Goal: Task Accomplishment & Management: Manage account settings

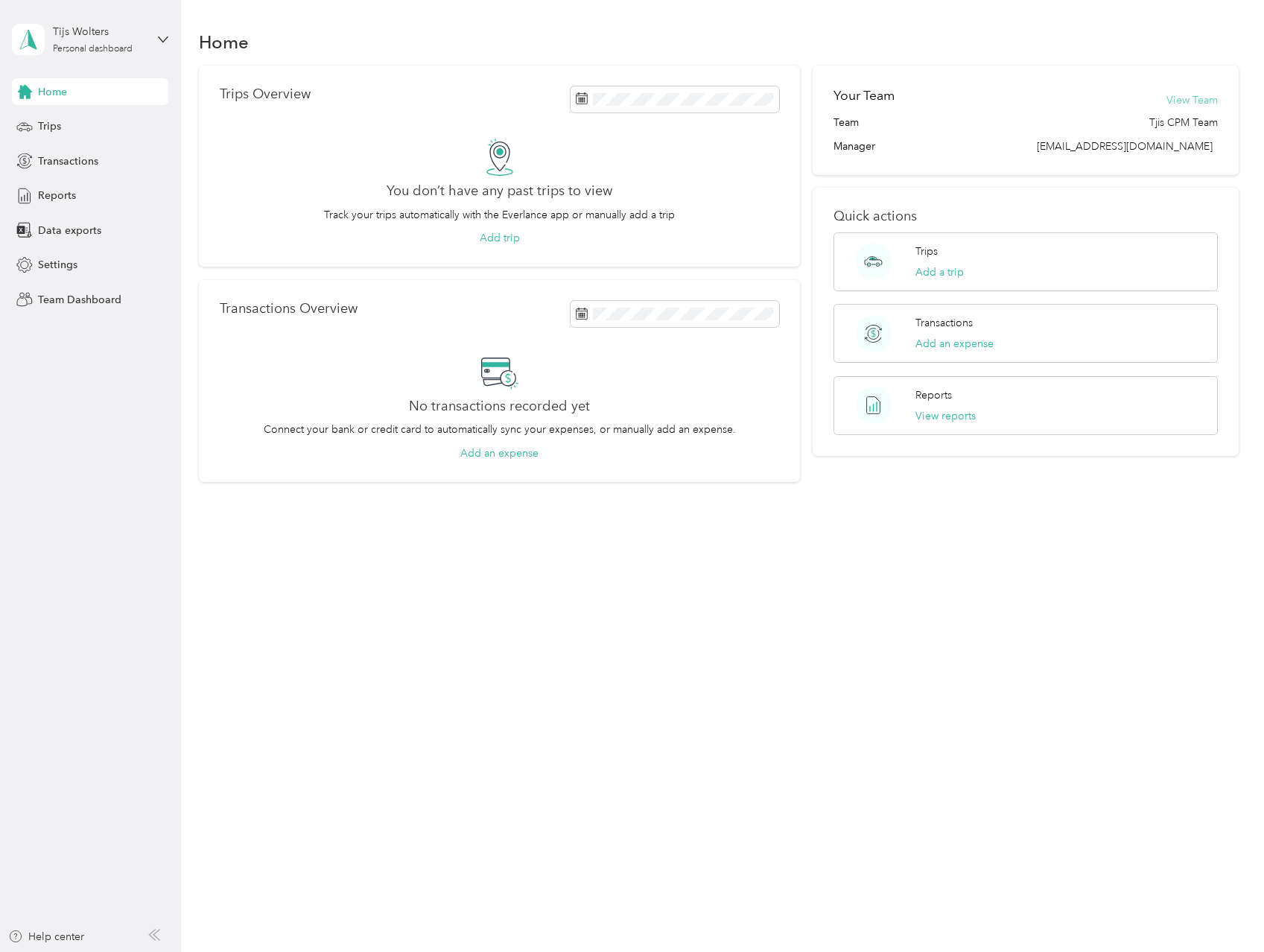
click at [1207, 99] on button "View Team" at bounding box center [1192, 100] width 51 height 16
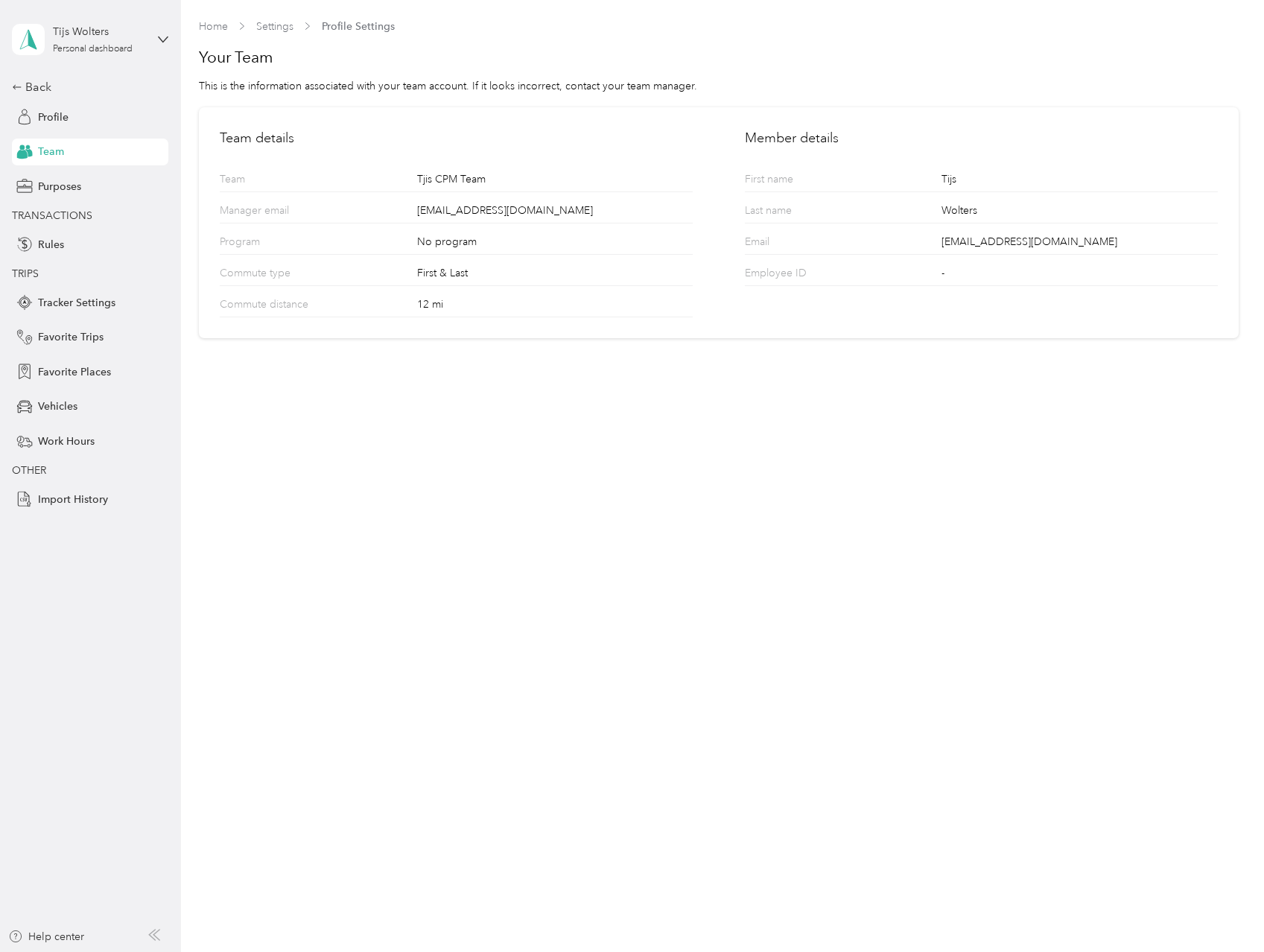
click at [38, 147] on span "Team" at bounding box center [50, 151] width 26 height 16
click at [50, 244] on span "Rules" at bounding box center [50, 244] width 26 height 16
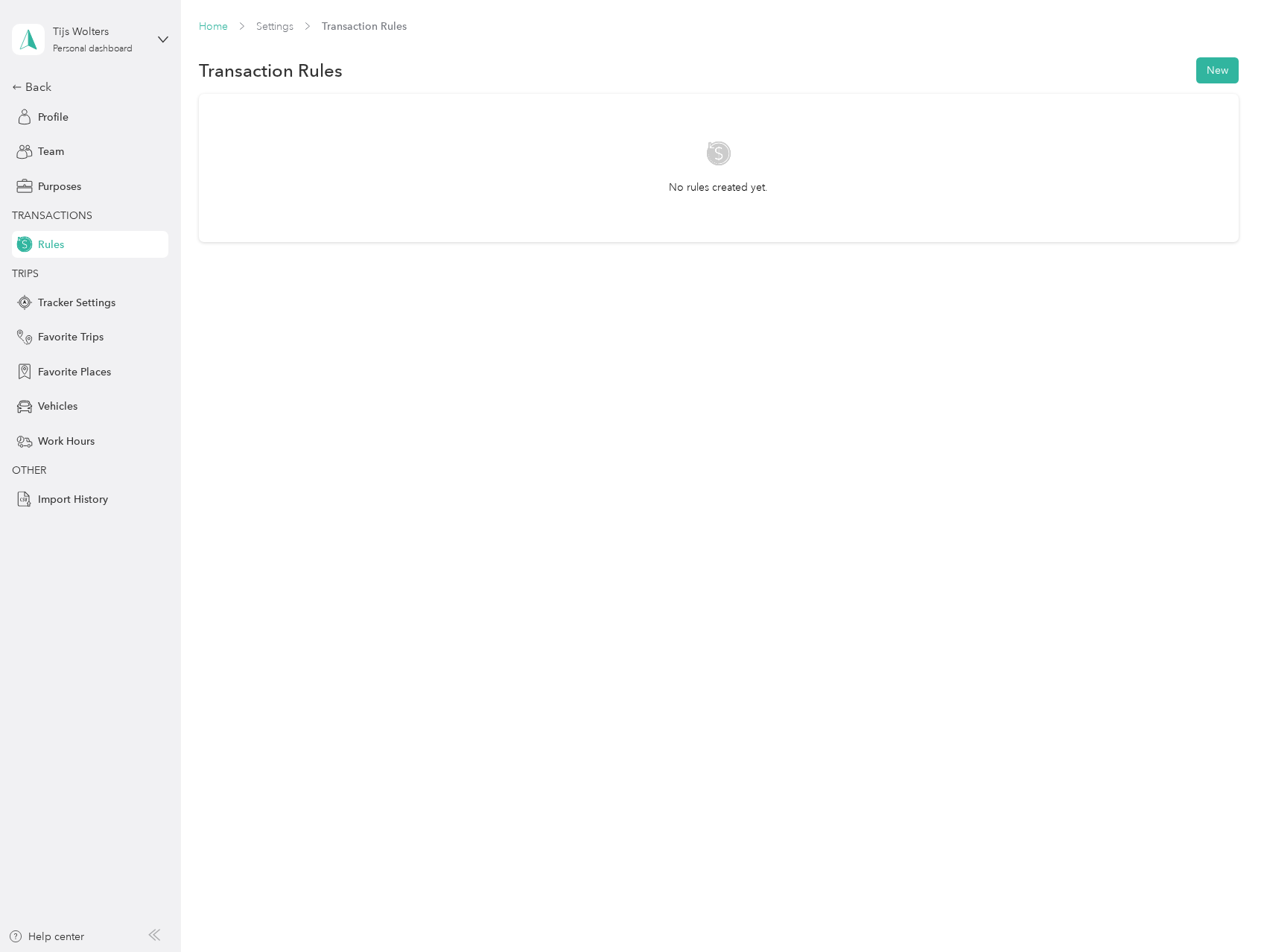
click at [211, 26] on link "Home" at bounding box center [213, 27] width 29 height 13
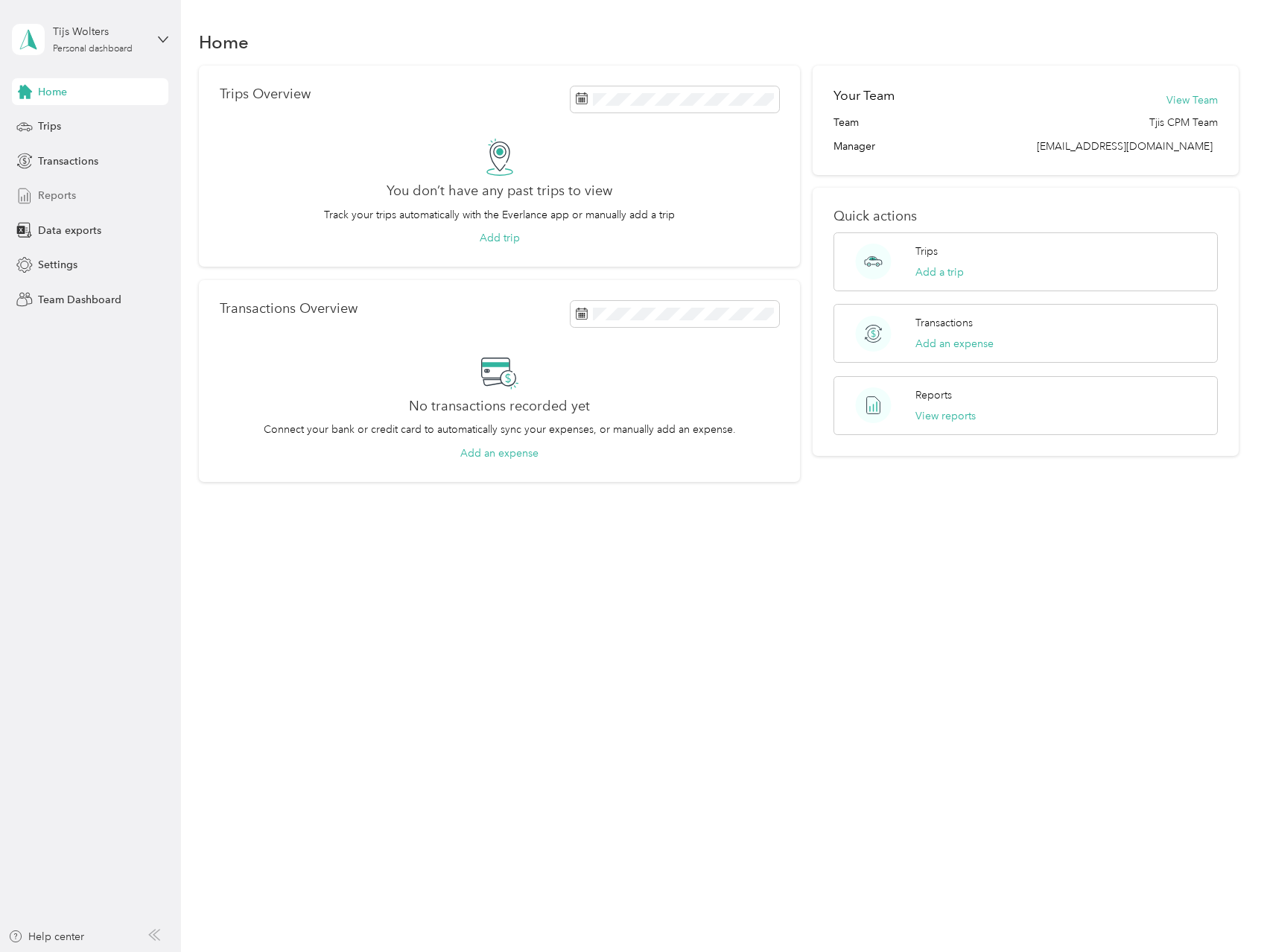
click at [74, 192] on span "Reports" at bounding box center [56, 195] width 38 height 16
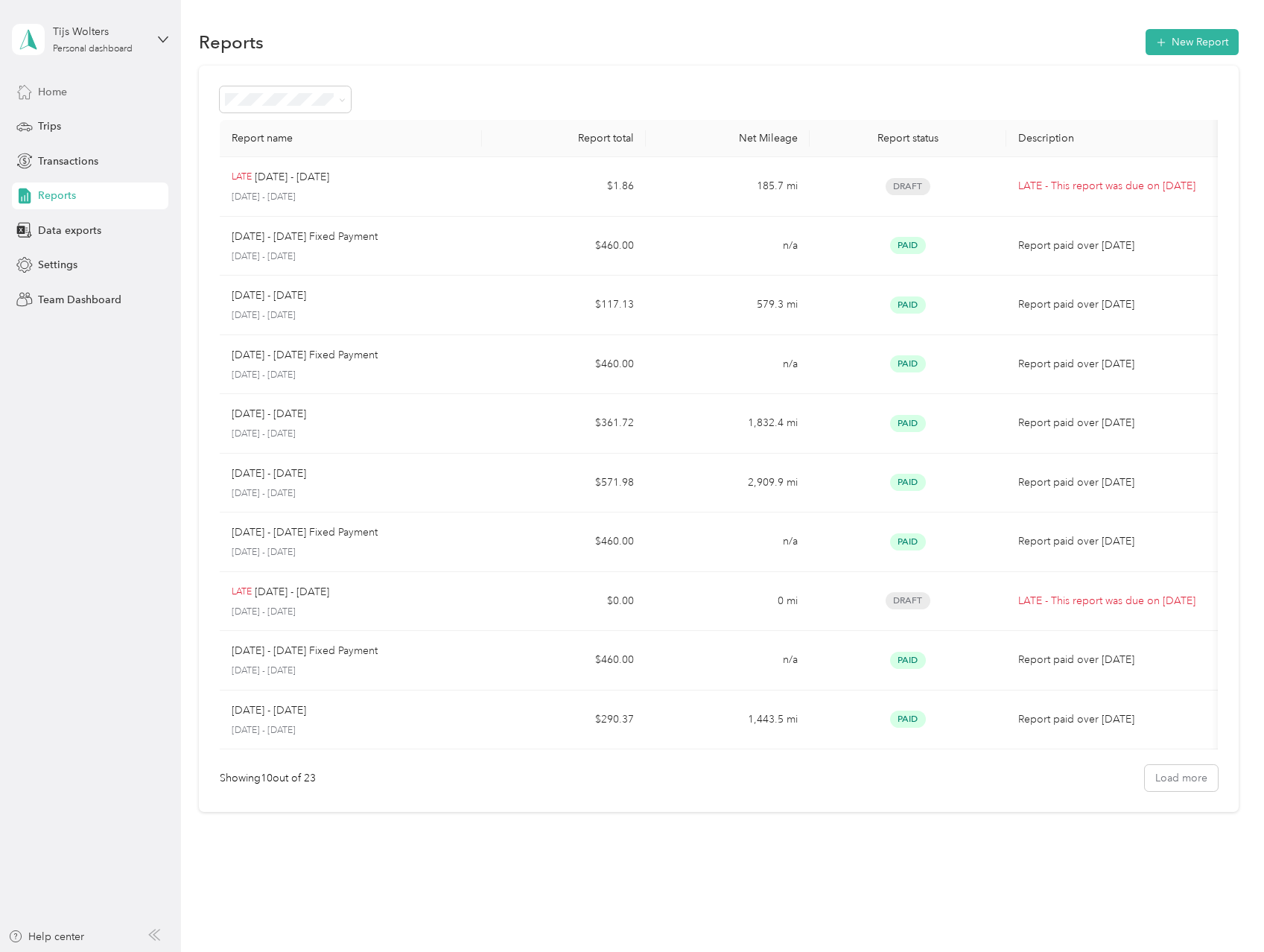
click at [55, 96] on span "Home" at bounding box center [52, 92] width 29 height 16
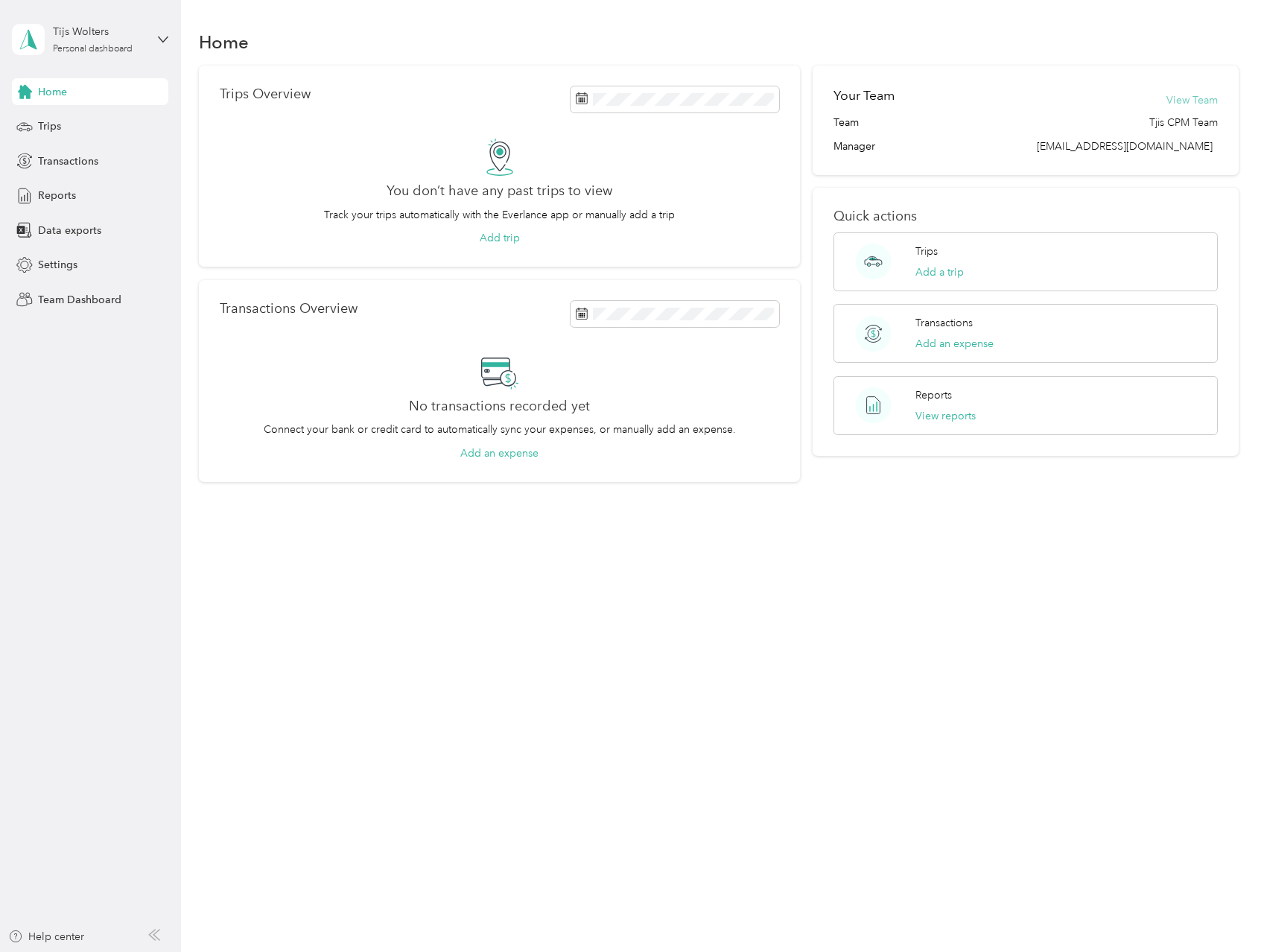
click at [1205, 98] on button "View Team" at bounding box center [1192, 100] width 51 height 16
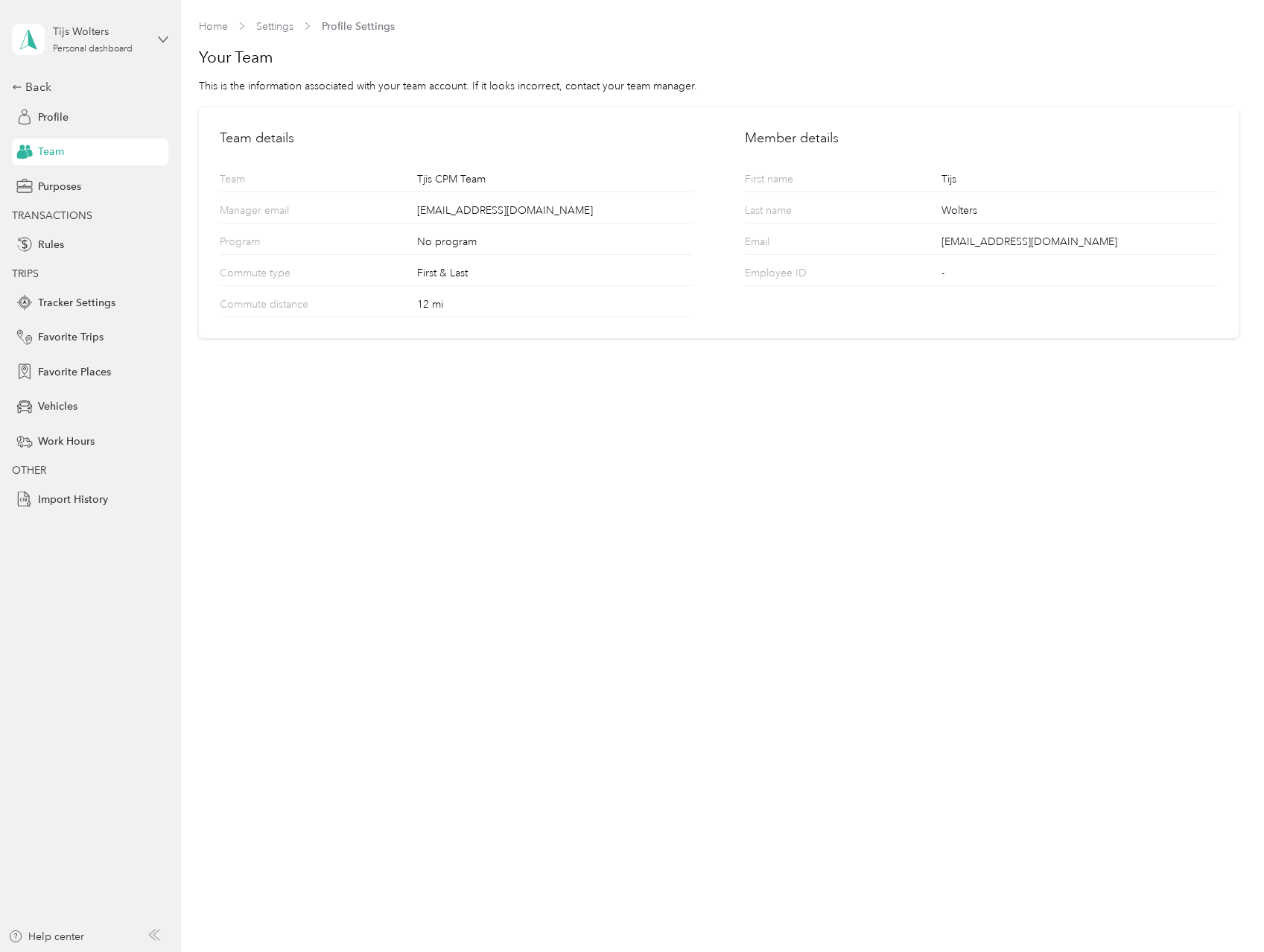
click at [162, 35] on icon at bounding box center [162, 38] width 10 height 10
click at [87, 127] on div "Team dashboard" at bounding box center [65, 122] width 80 height 16
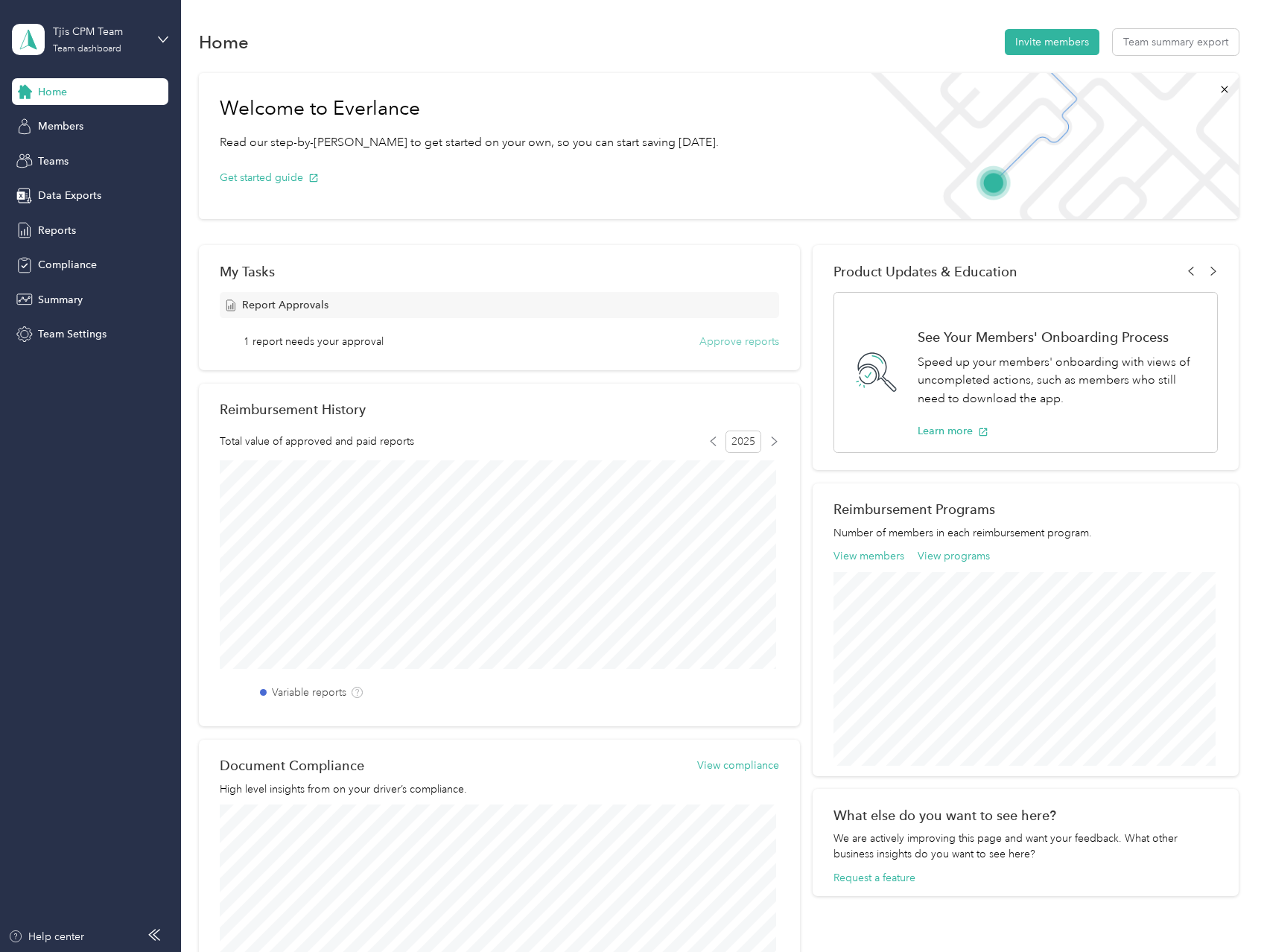
click at [724, 341] on button "Approve reports" at bounding box center [739, 341] width 80 height 16
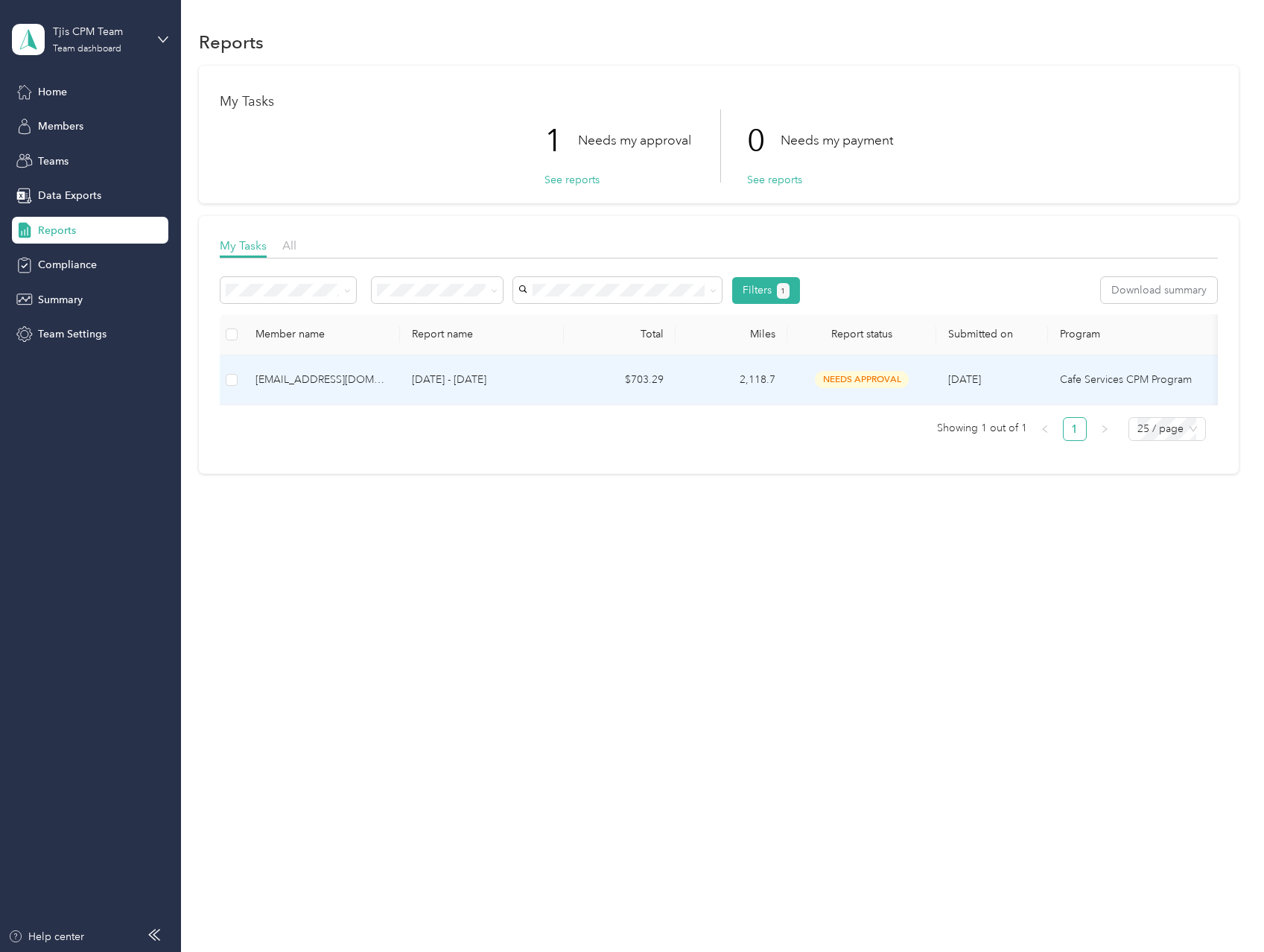
click at [309, 381] on div "[EMAIL_ADDRESS][DOMAIN_NAME]" at bounding box center [321, 380] width 133 height 16
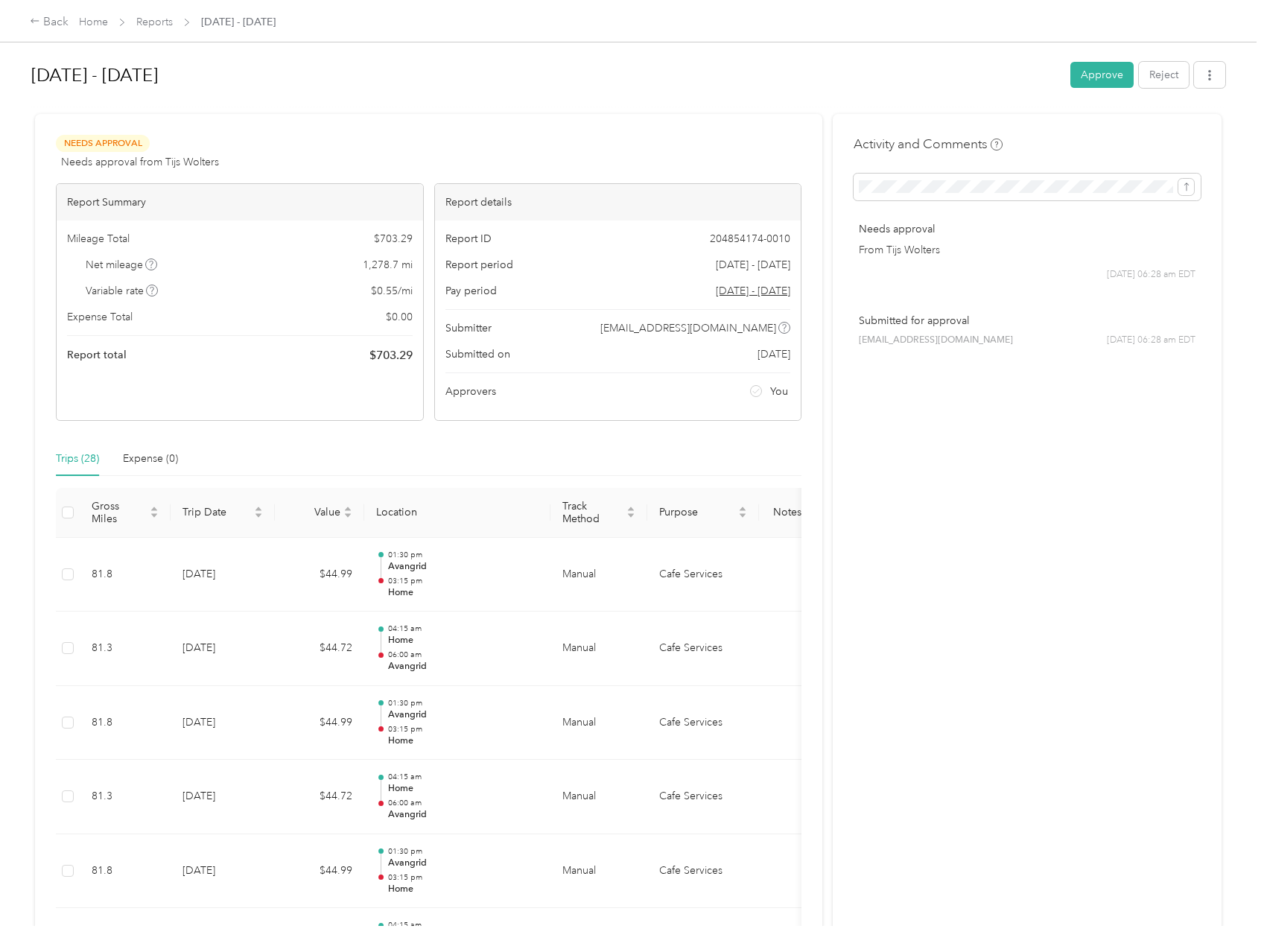
click at [1105, 80] on button "Approve" at bounding box center [1101, 75] width 63 height 26
